Goal: Book appointment/travel/reservation

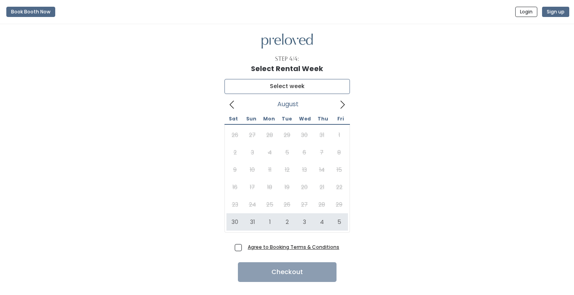
type input "[DATE] to [DATE]"
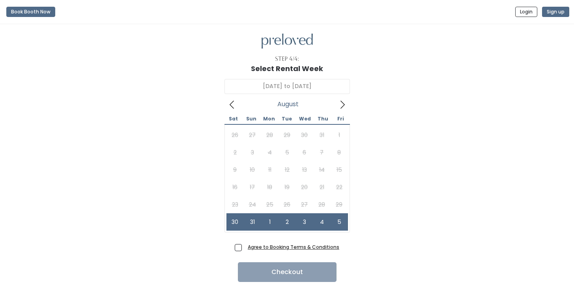
click at [245, 245] on span "Agree to Booking Terms & Conditions" at bounding box center [292, 247] width 95 height 8
click at [245, 245] on input "Agree to Booking Terms & Conditions" at bounding box center [247, 245] width 5 height 5
checkbox input "true"
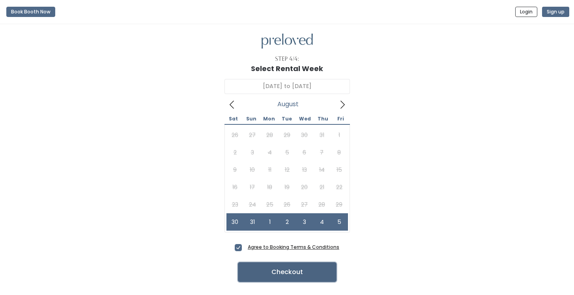
click at [271, 267] on button "Checkout" at bounding box center [287, 272] width 99 height 20
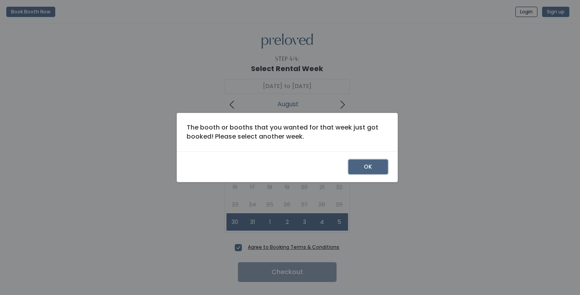
click at [375, 165] on button "OK" at bounding box center [367, 166] width 39 height 15
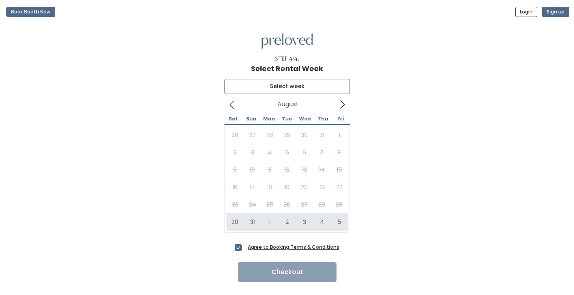
type input "[DATE] to [DATE]"
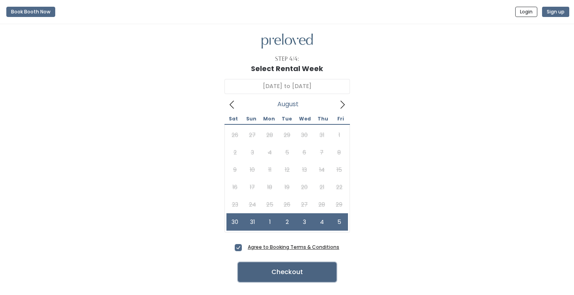
click at [300, 275] on button "Checkout" at bounding box center [287, 272] width 99 height 20
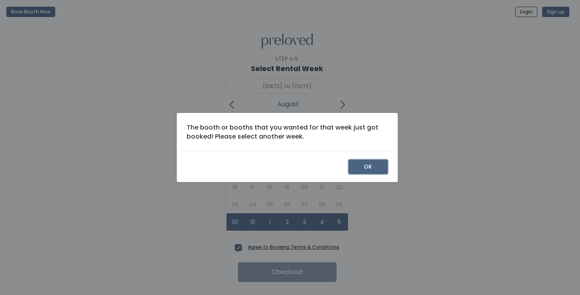
click at [377, 164] on button "OK" at bounding box center [367, 166] width 39 height 15
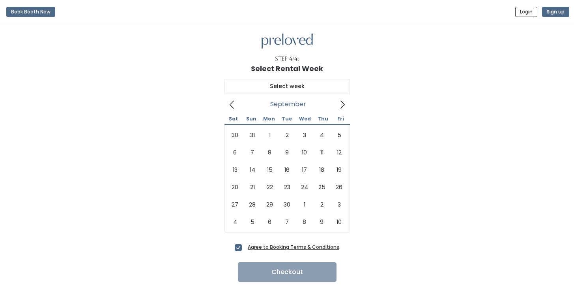
click at [340, 103] on icon at bounding box center [342, 104] width 9 height 9
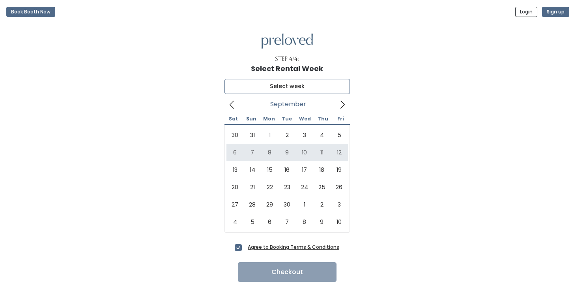
type input "September 6 to September 12"
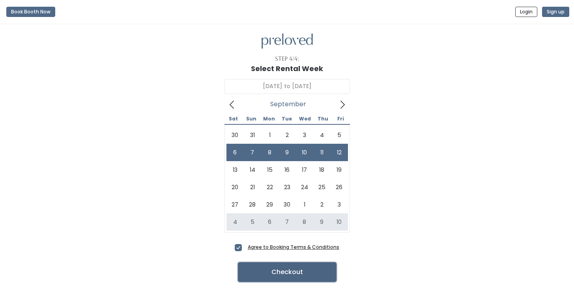
click at [275, 275] on button "Checkout" at bounding box center [287, 272] width 99 height 20
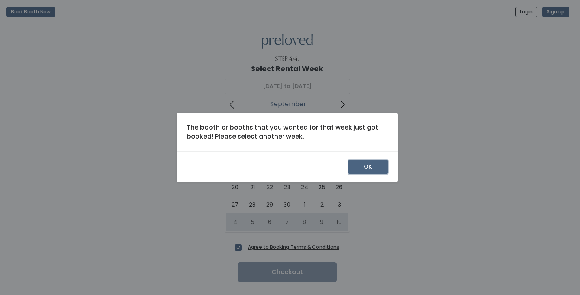
click at [368, 164] on button "OK" at bounding box center [367, 166] width 39 height 15
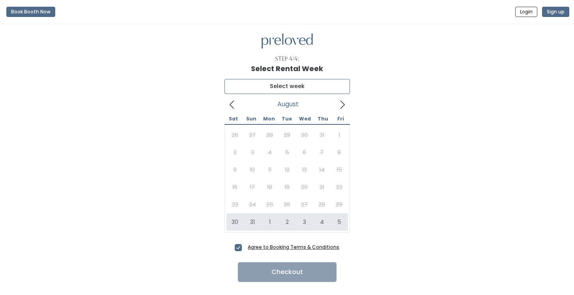
type input "[DATE] to [DATE]"
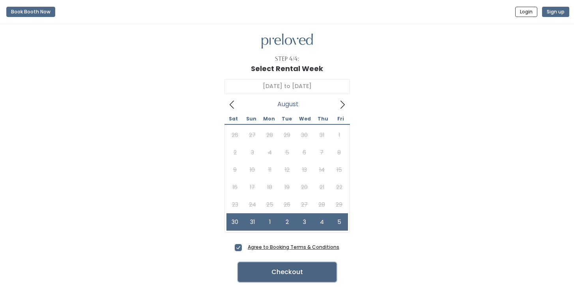
click at [277, 271] on button "Checkout" at bounding box center [287, 272] width 99 height 20
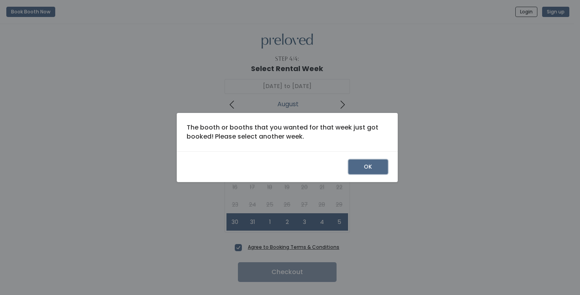
drag, startPoint x: 366, startPoint y: 161, endPoint x: 345, endPoint y: 107, distance: 57.6
click at [366, 161] on button "OK" at bounding box center [367, 166] width 39 height 15
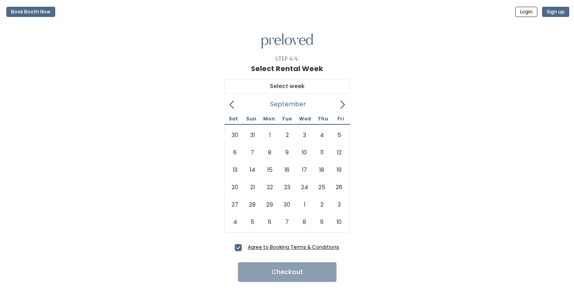
click at [344, 105] on icon at bounding box center [342, 105] width 4 height 8
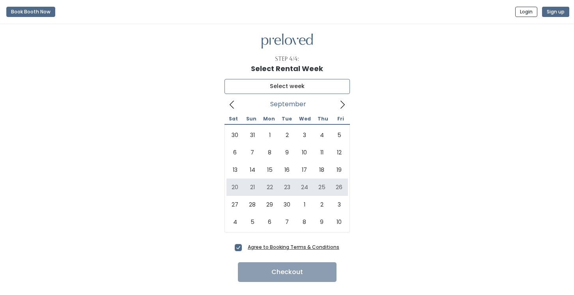
type input "September 20 to September 26"
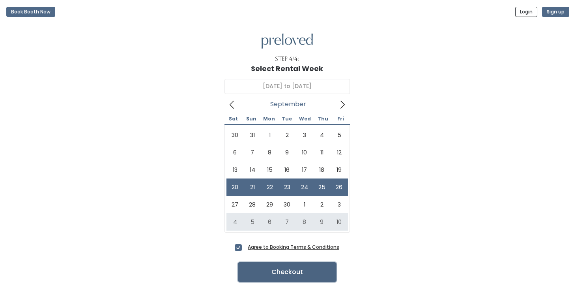
click at [275, 271] on button "Checkout" at bounding box center [287, 272] width 99 height 20
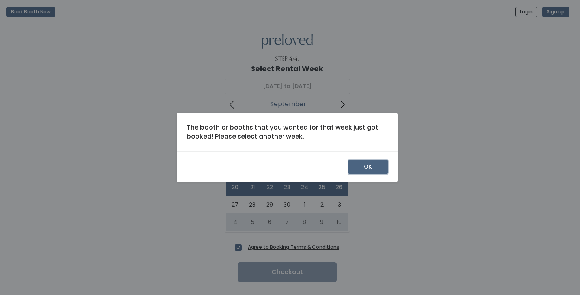
click at [362, 168] on button "OK" at bounding box center [367, 166] width 39 height 15
